Goal: Task Accomplishment & Management: Manage account settings

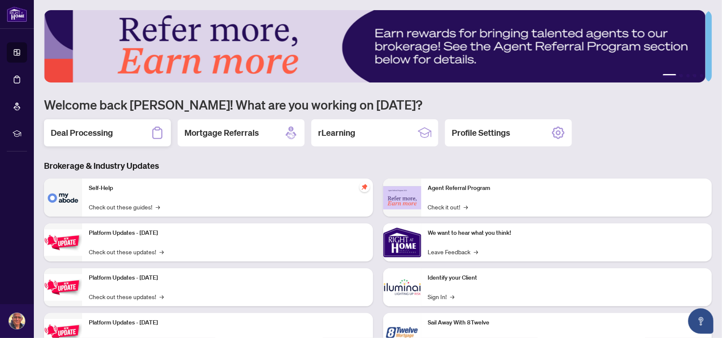
click at [102, 134] on h2 "Deal Processing" at bounding box center [82, 133] width 62 height 12
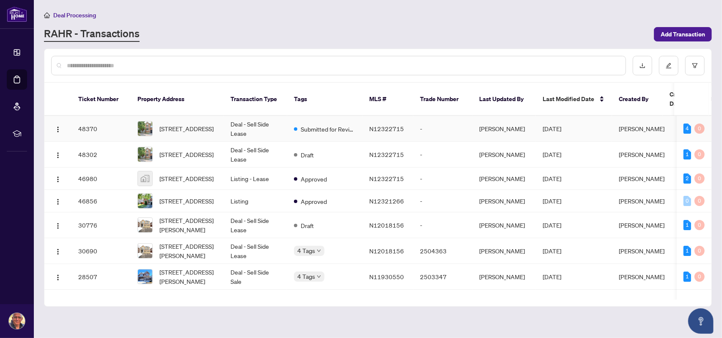
click at [244, 118] on td "Deal - Sell Side Lease" at bounding box center [255, 129] width 63 height 26
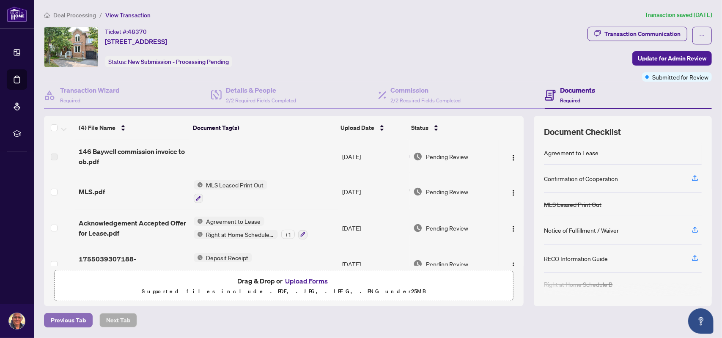
click at [61, 320] on span "Previous Tab" at bounding box center [68, 321] width 35 height 14
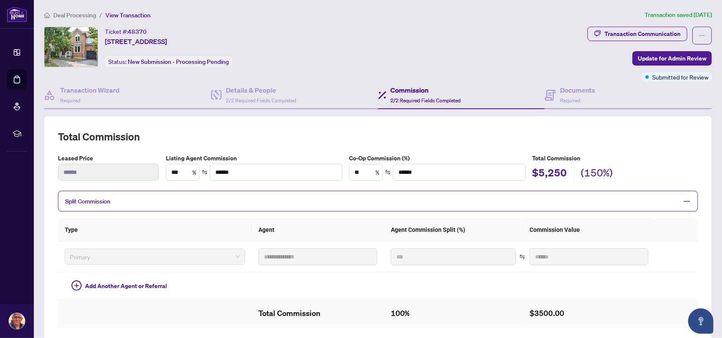
click at [14, 80] on icon at bounding box center [17, 79] width 8 height 8
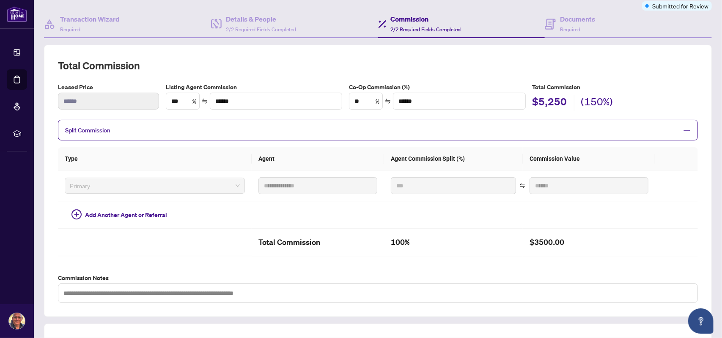
scroll to position [85, 0]
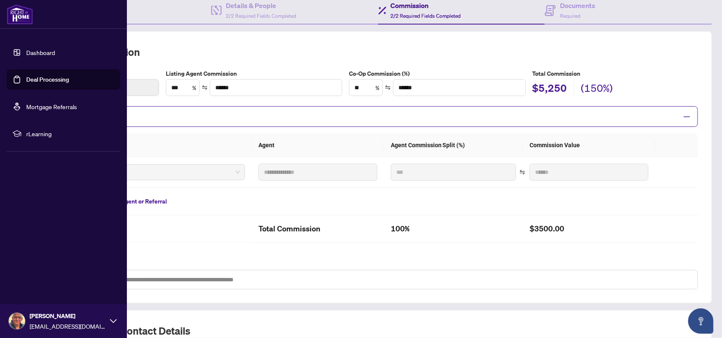
click at [42, 50] on link "Dashboard" at bounding box center [40, 53] width 29 height 8
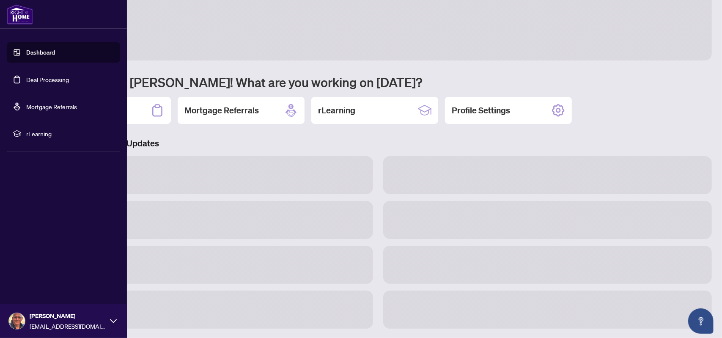
scroll to position [35, 0]
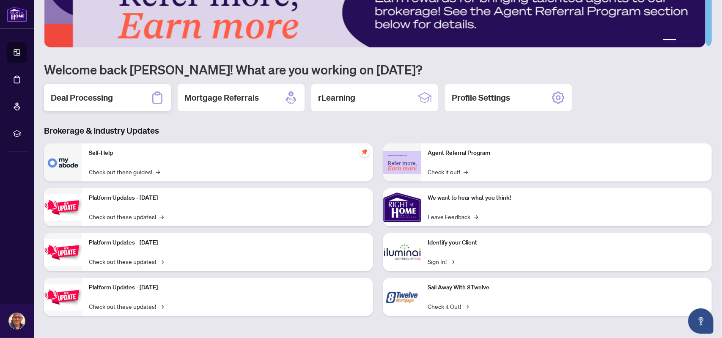
click at [143, 92] on div "Deal Processing" at bounding box center [107, 97] width 127 height 27
